Goal: Information Seeking & Learning: Learn about a topic

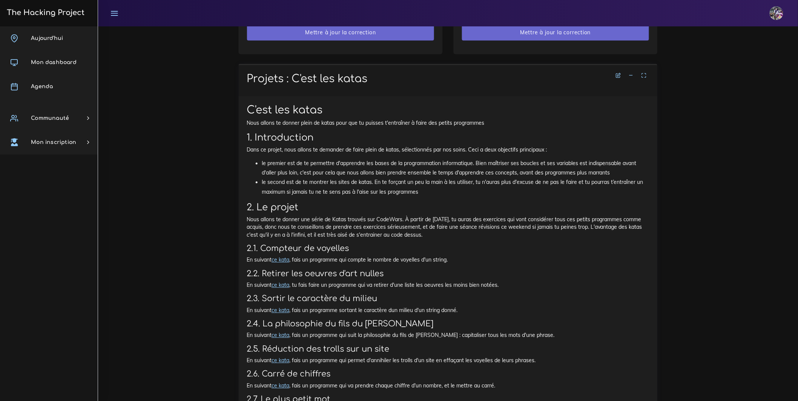
scroll to position [613, 0]
click at [282, 262] on link "ce kata" at bounding box center [281, 258] width 18 height 7
click at [289, 287] on link "ce kata" at bounding box center [281, 283] width 18 height 7
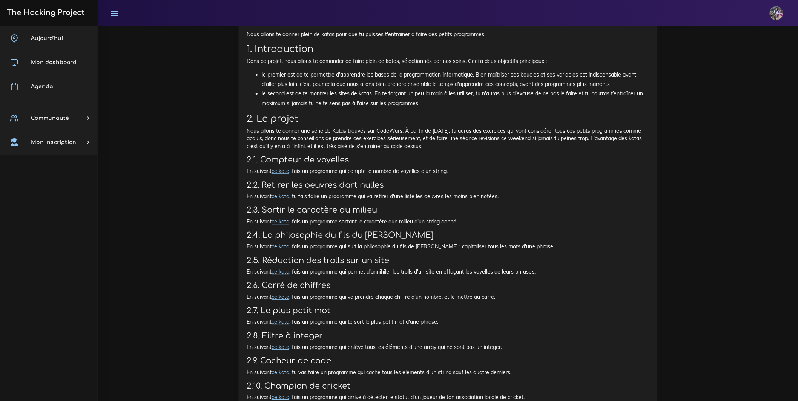
scroll to position [703, 0]
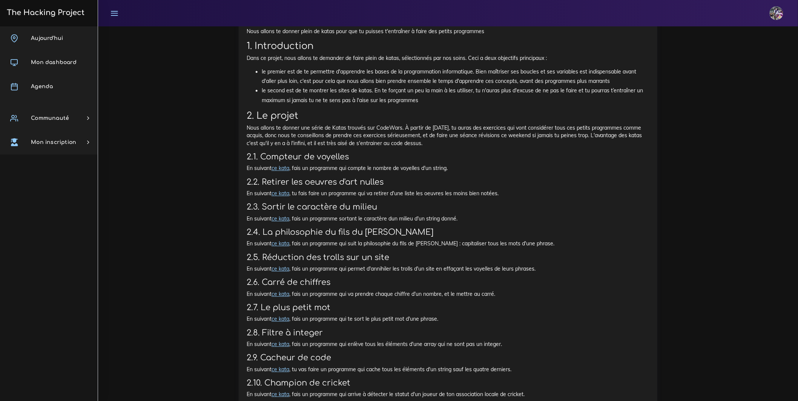
click at [289, 172] on link "ce kata" at bounding box center [281, 168] width 18 height 7
drag, startPoint x: 488, startPoint y: 191, endPoint x: 211, endPoint y: 195, distance: 276.5
drag, startPoint x: 247, startPoint y: 187, endPoint x: 473, endPoint y: 188, distance: 225.1
click at [485, 172] on p "En suivant ce kata , fais un programme qui compte le nombre de voyelles d'un st…" at bounding box center [448, 168] width 403 height 8
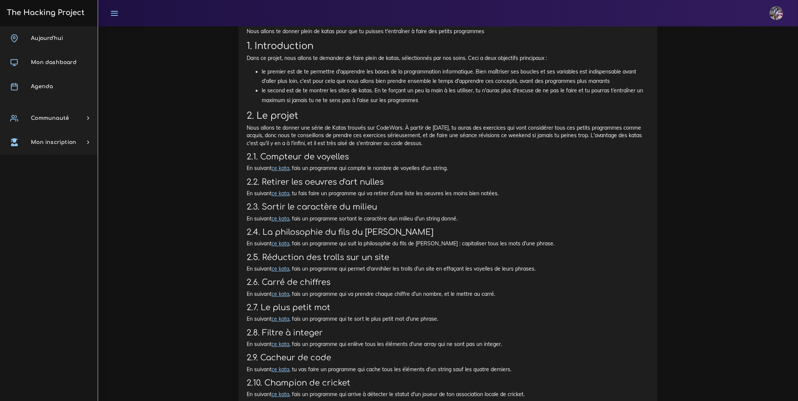
click at [473, 172] on p "En suivant ce kata , fais un programme qui compte le nombre de voyelles d'un st…" at bounding box center [448, 168] width 403 height 8
click at [289, 197] on link "ce kata" at bounding box center [281, 193] width 18 height 7
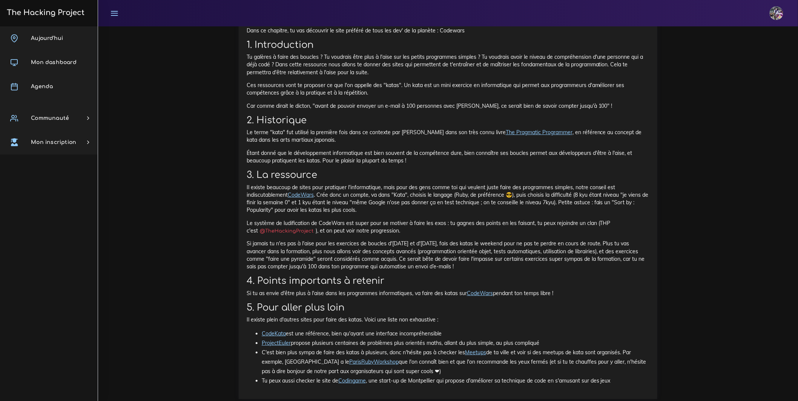
scroll to position [1234, 0]
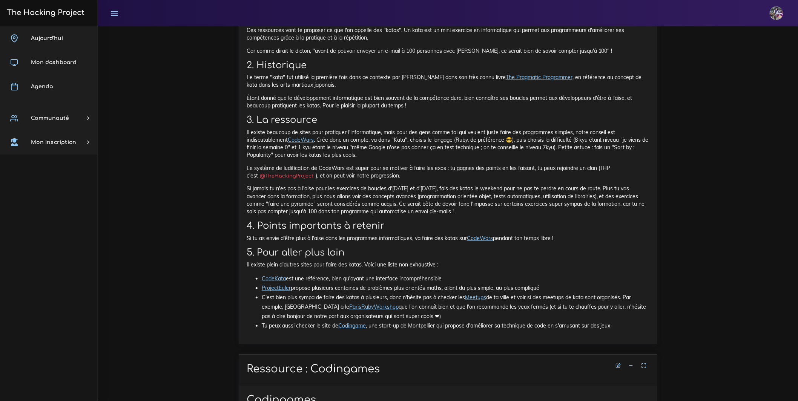
click at [314, 143] on link "CodeWars" at bounding box center [301, 140] width 26 height 7
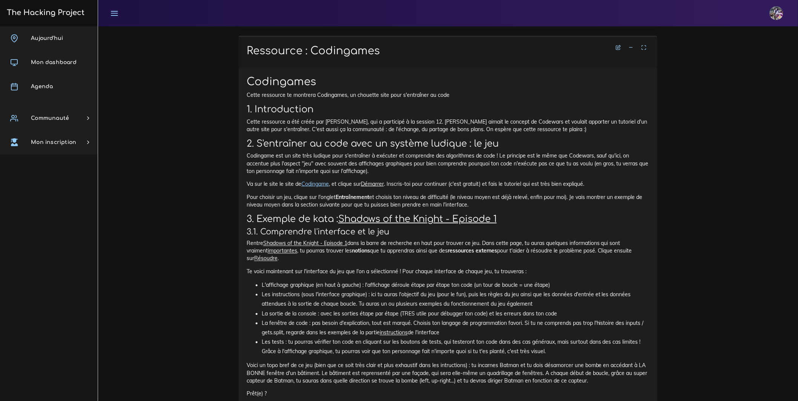
scroll to position [1581, 0]
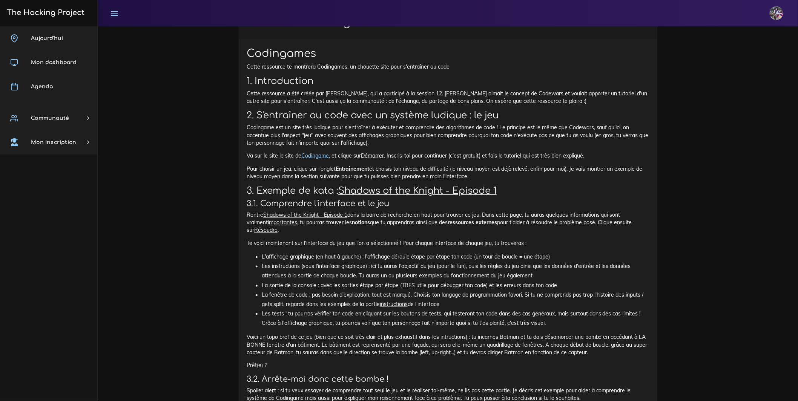
click at [327, 159] on link "Codingame" at bounding box center [315, 155] width 28 height 7
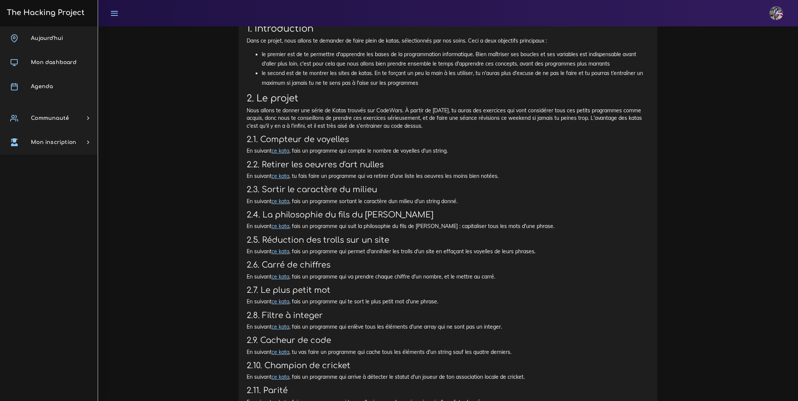
scroll to position [719, 0]
click at [286, 156] on link "ce kata" at bounding box center [281, 152] width 18 height 7
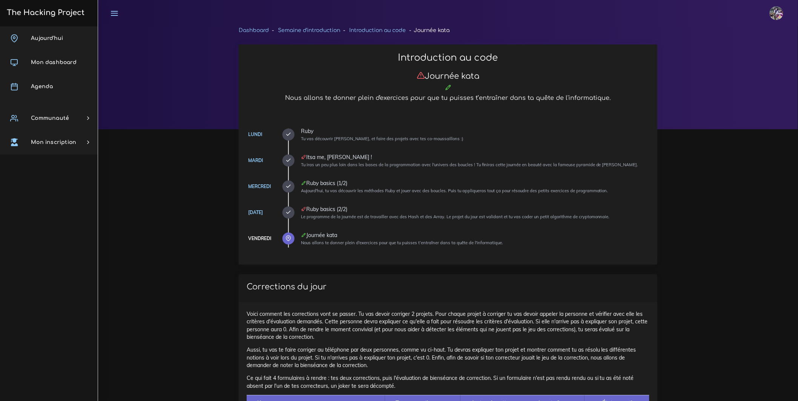
scroll to position [0, 0]
click at [51, 16] on h3 "The Hacking Project" at bounding box center [45, 13] width 80 height 8
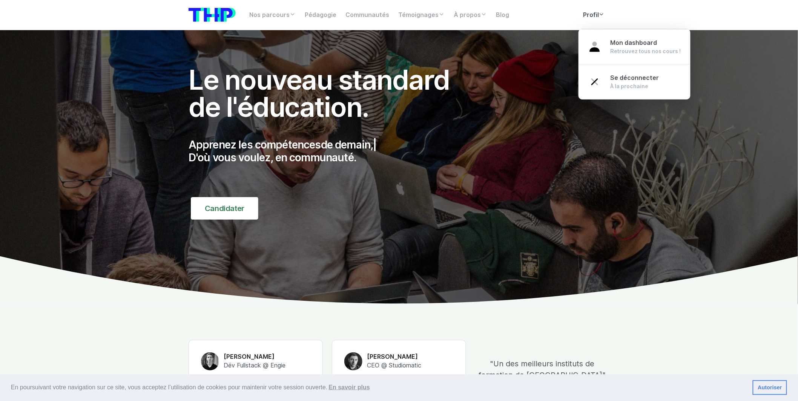
click at [585, 17] on link "Profil" at bounding box center [594, 15] width 31 height 15
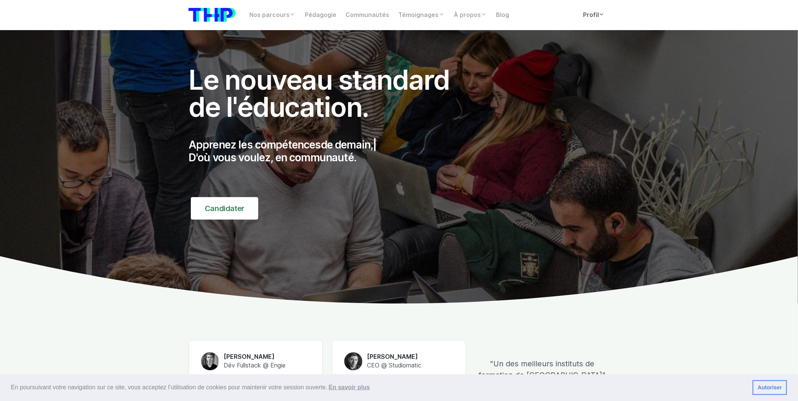
click at [586, 17] on link "Profil" at bounding box center [594, 15] width 31 height 15
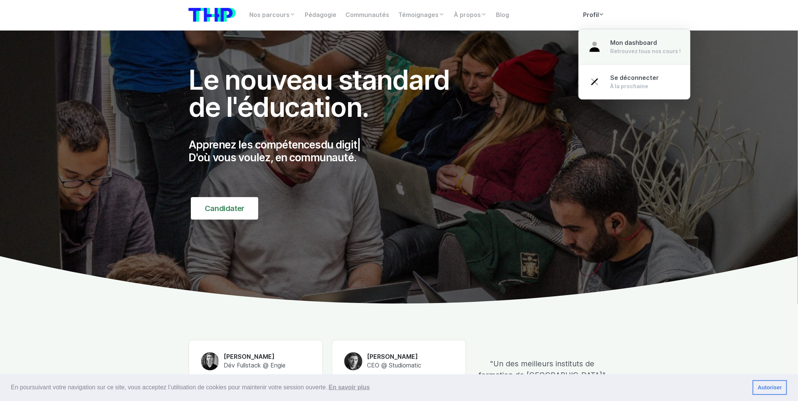
click at [622, 46] on span "Mon dashboard" at bounding box center [634, 42] width 47 height 7
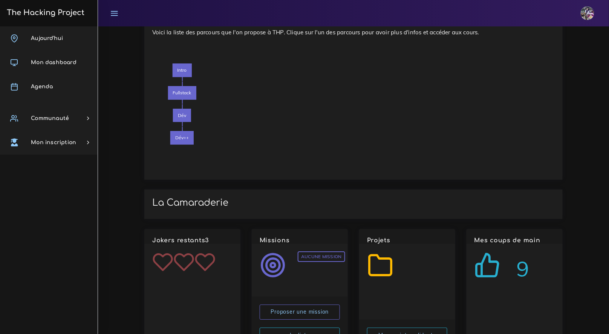
scroll to position [716, 0]
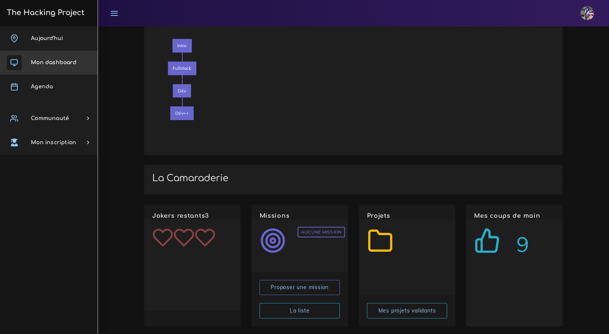
click at [82, 25] on div "The Hacking Project" at bounding box center [49, 13] width 98 height 26
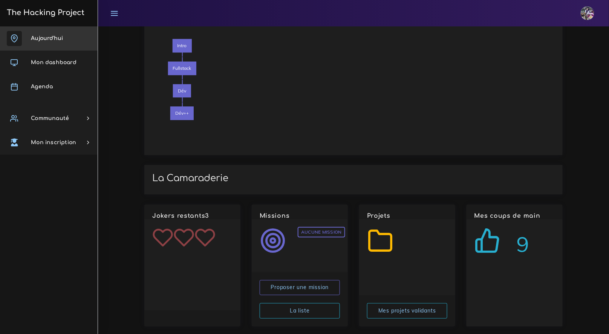
click at [65, 38] on link "Aujourd'hui" at bounding box center [49, 38] width 98 height 24
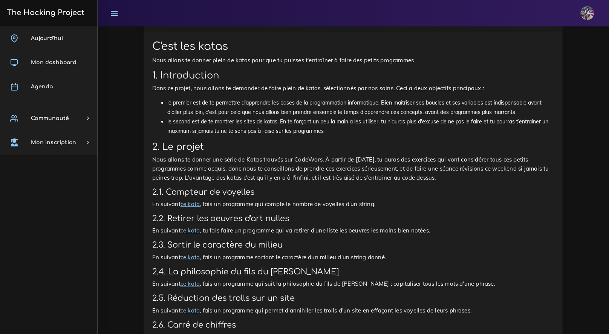
scroll to position [769, 0]
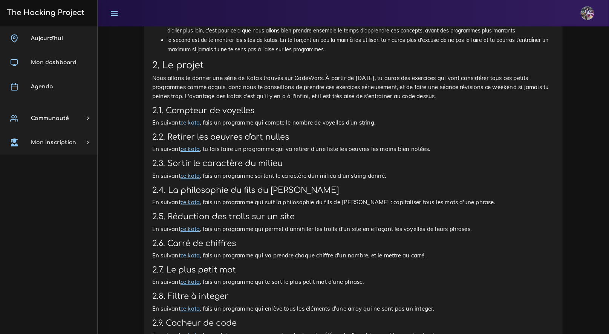
click at [200, 146] on link "ce kata" at bounding box center [190, 148] width 19 height 7
